Goal: Information Seeking & Learning: Learn about a topic

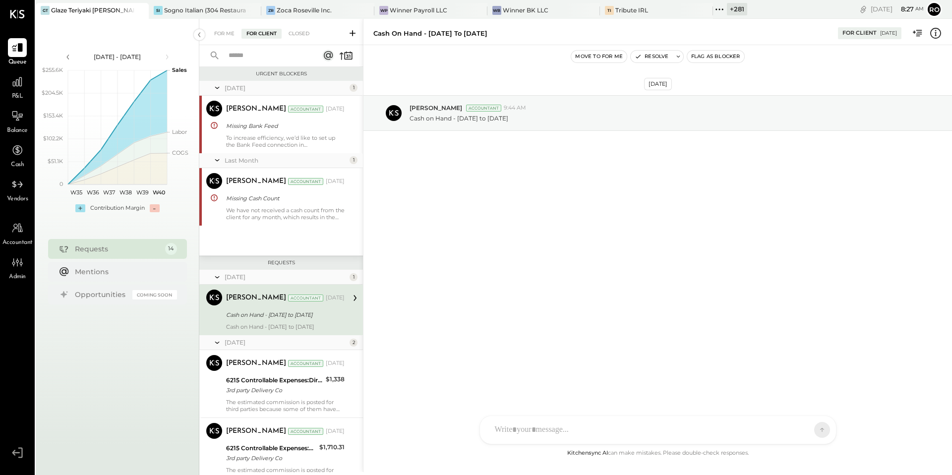
scroll to position [369, 0]
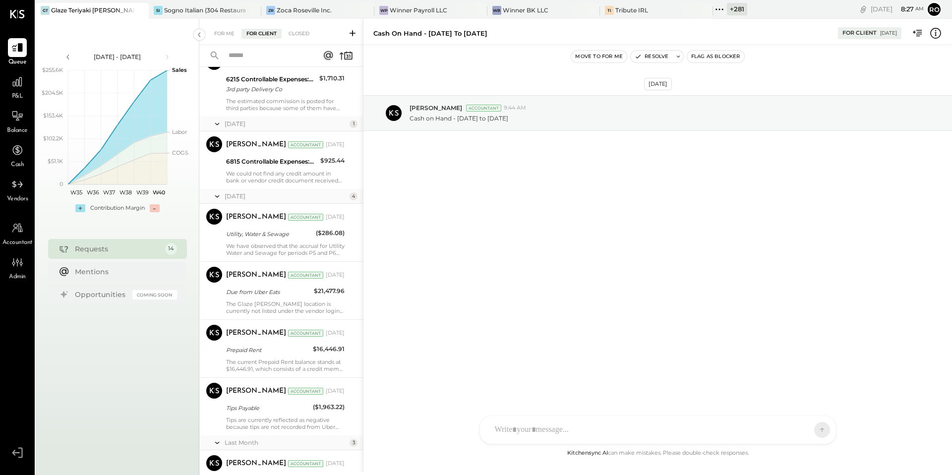
click at [772, 289] on div "[DATE] [PERSON_NAME] Accountant 9:44 AM Cash on Hand - [DATE] to [DATE]" at bounding box center [657, 246] width 588 height 402
click at [767, 317] on div "[DATE] [PERSON_NAME] Accountant 9:44 AM Cash on Hand - [DATE] to [DATE]" at bounding box center [657, 246] width 588 height 402
click at [719, 13] on icon at bounding box center [719, 9] width 13 height 13
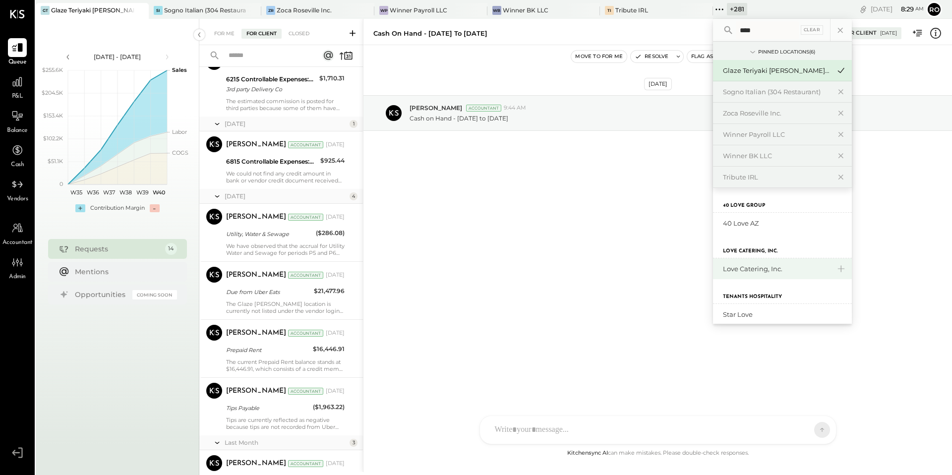
type input "****"
click at [753, 266] on div "Love Catering, Inc." at bounding box center [776, 268] width 107 height 9
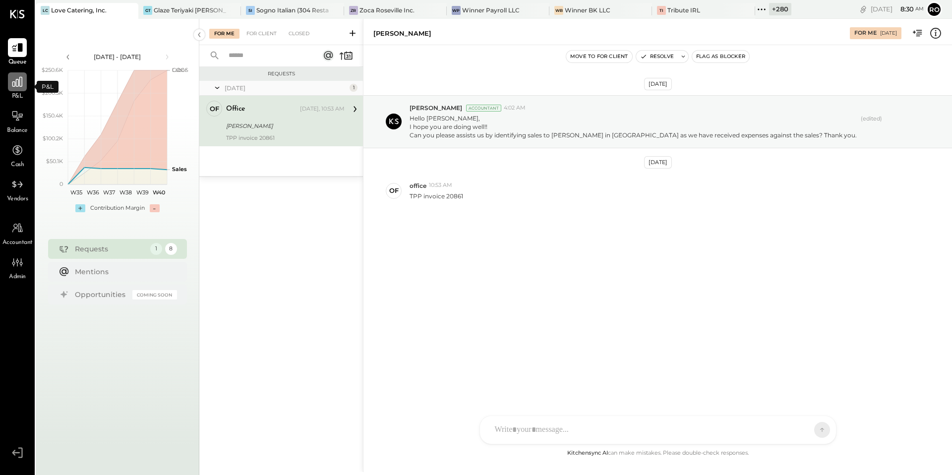
click at [17, 84] on icon at bounding box center [17, 81] width 13 height 13
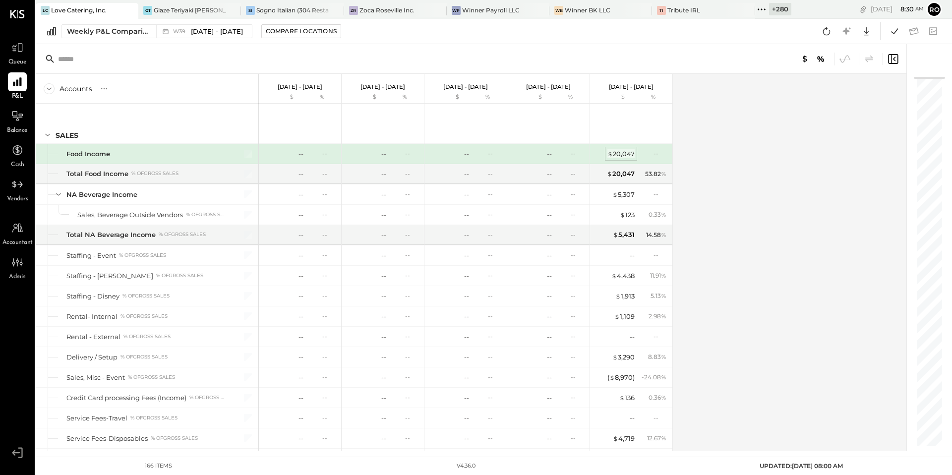
click at [618, 150] on div "$ 20,047" at bounding box center [620, 153] width 27 height 9
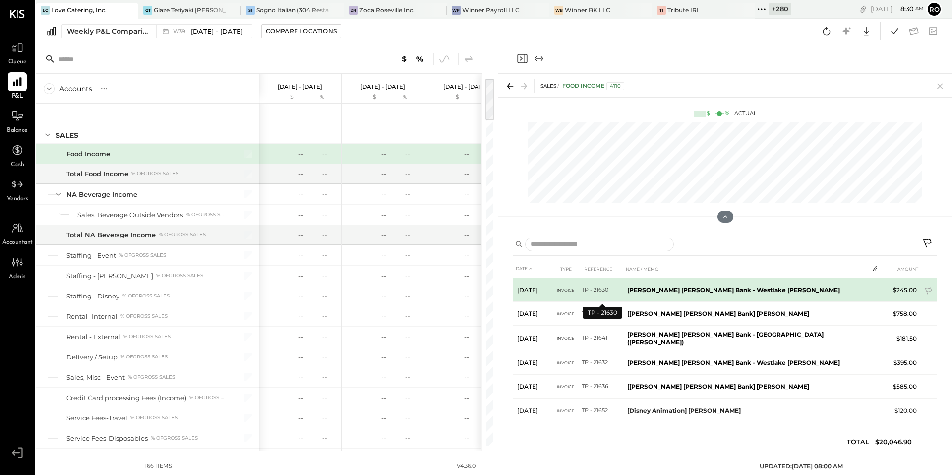
click at [607, 288] on td "TP - 21630" at bounding box center [602, 290] width 42 height 24
click at [648, 290] on b "[PERSON_NAME] [PERSON_NAME] Bank - Westlake [PERSON_NAME]" at bounding box center [733, 289] width 213 height 7
click at [589, 290] on td "TP - 21630" at bounding box center [602, 290] width 42 height 24
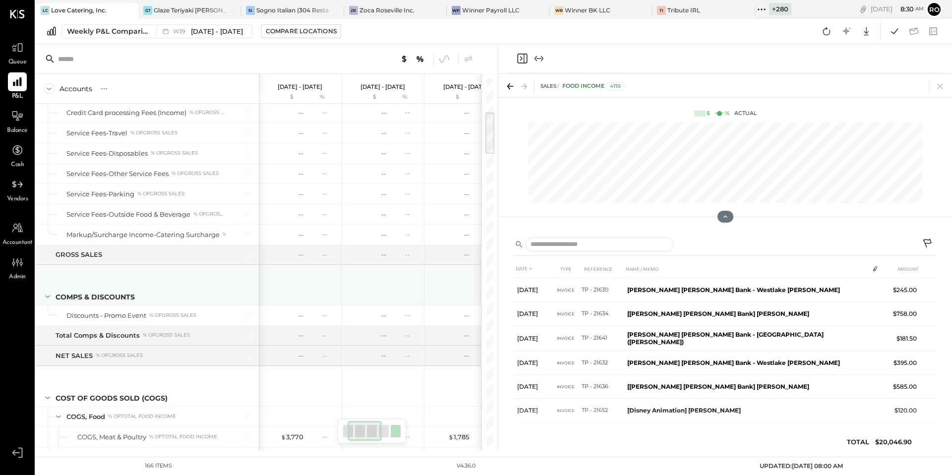
scroll to position [0, 191]
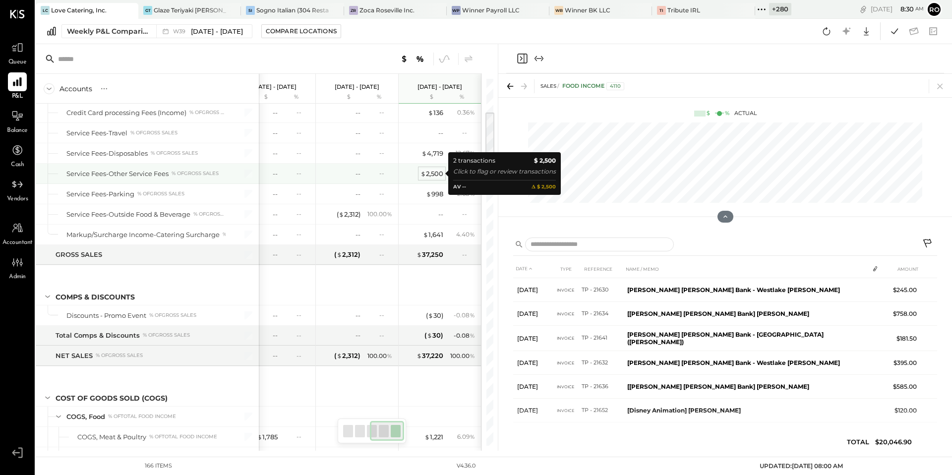
click at [433, 174] on div "$ 2,500" at bounding box center [431, 173] width 23 height 9
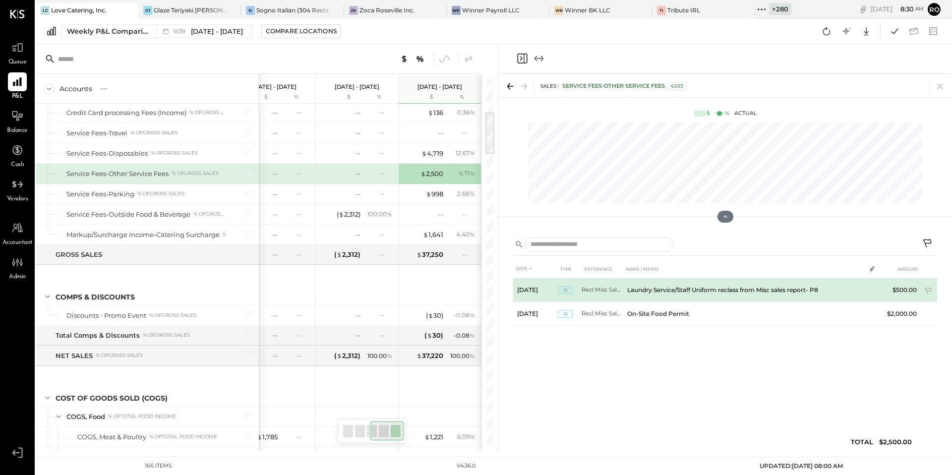
click at [608, 292] on td "Recl Misc Sales- P8" at bounding box center [602, 290] width 42 height 24
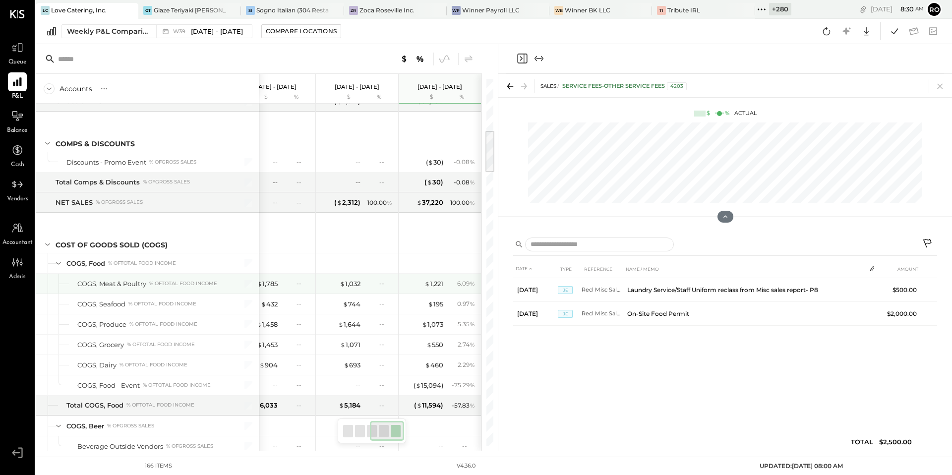
scroll to position [440, 0]
click at [430, 282] on div "$ 1,221" at bounding box center [433, 281] width 19 height 9
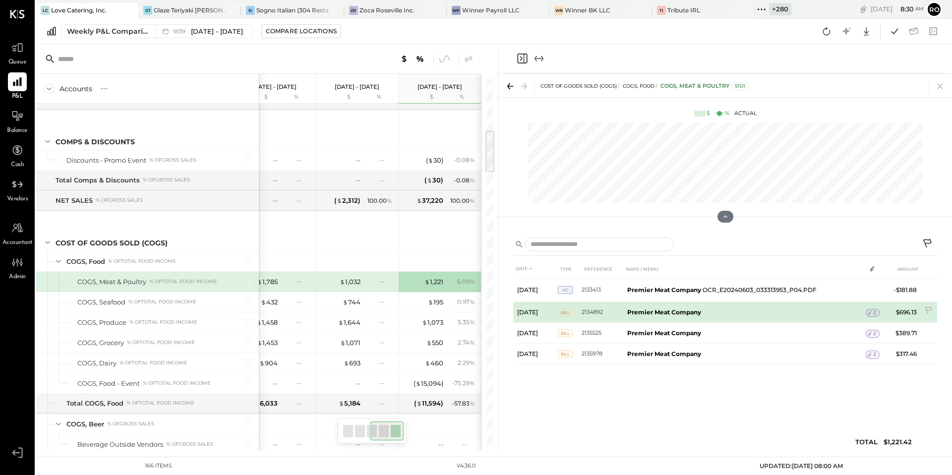
click at [874, 313] on span "2" at bounding box center [874, 312] width 3 height 7
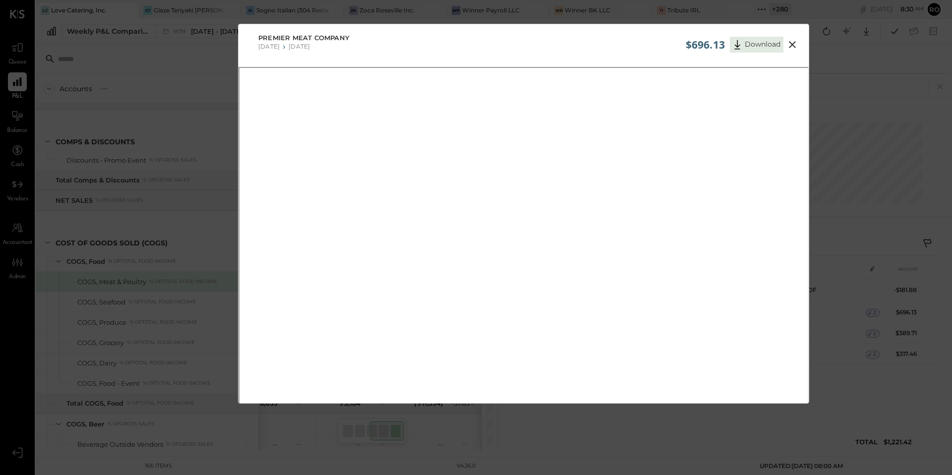
click at [795, 43] on icon at bounding box center [792, 45] width 12 height 12
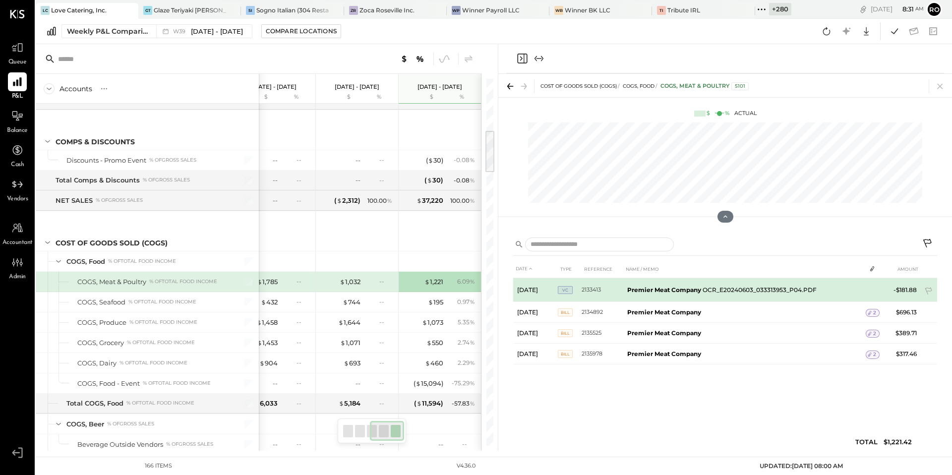
click at [785, 290] on td "Premier Meat Company OCR_E20240603_033313953_P04.PDF" at bounding box center [744, 290] width 242 height 24
click at [568, 290] on span "VC" at bounding box center [565, 290] width 15 height 8
